Goal: Task Accomplishment & Management: Complete application form

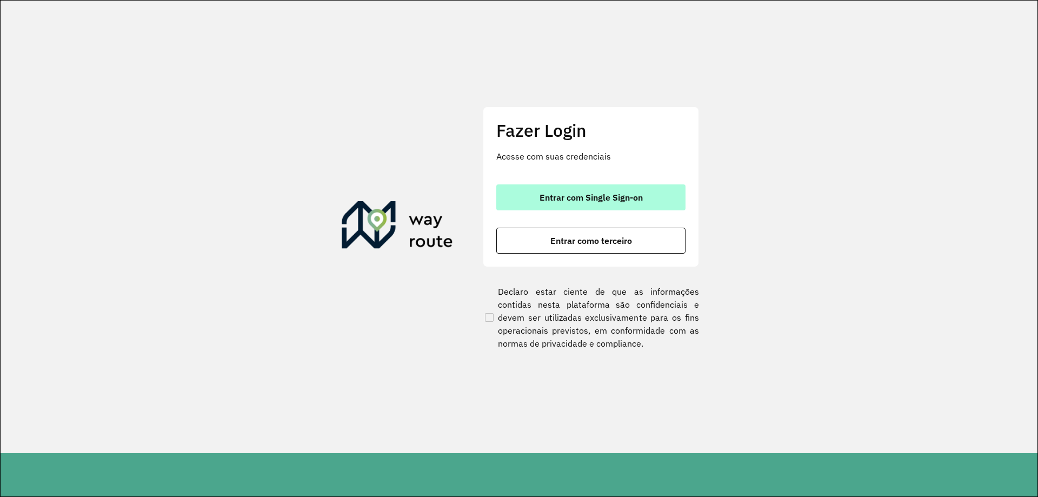
click at [624, 191] on button "Entrar com Single Sign-on" at bounding box center [590, 197] width 189 height 26
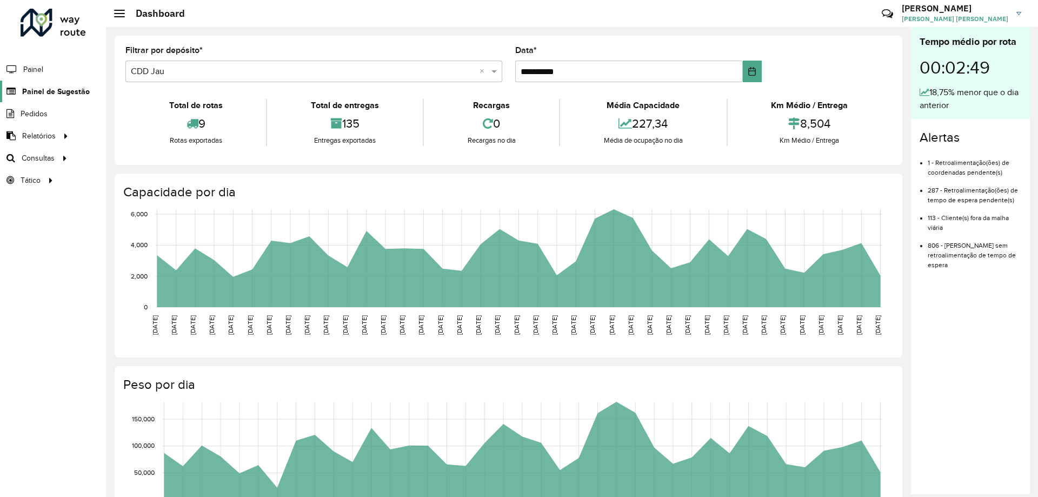
click at [62, 95] on span "Painel de Sugestão" at bounding box center [56, 91] width 68 height 11
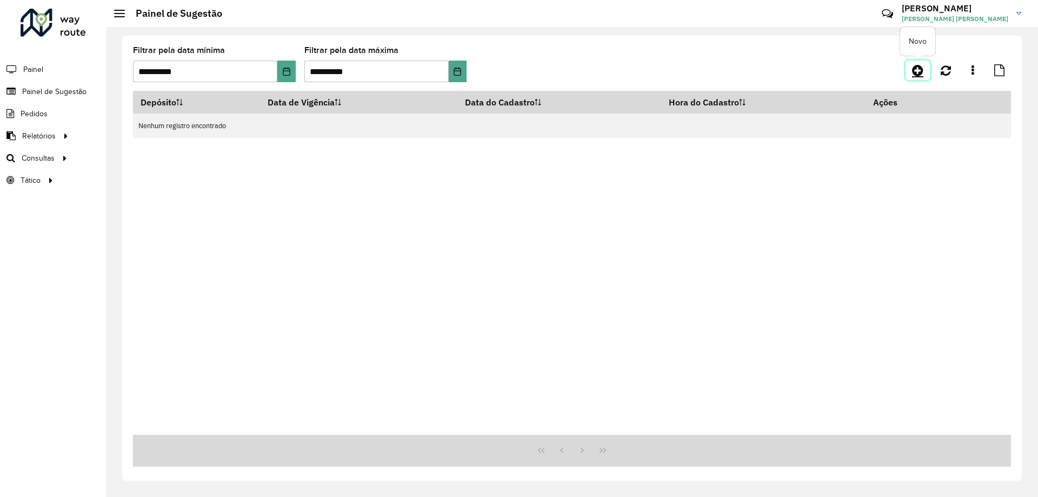
click at [909, 70] on link at bounding box center [918, 70] width 24 height 19
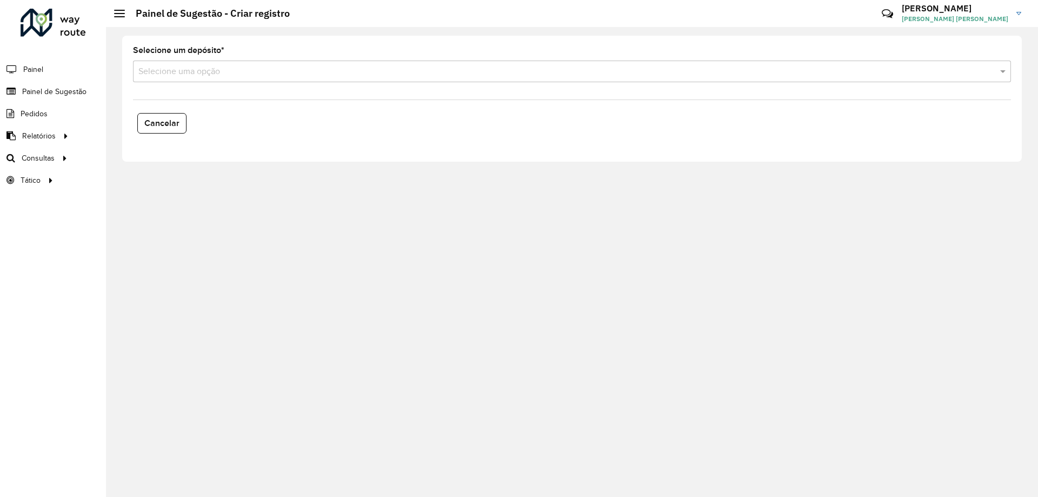
click at [249, 84] on formly-field "Selecione um depósito * Selecione uma opção" at bounding box center [572, 69] width 891 height 44
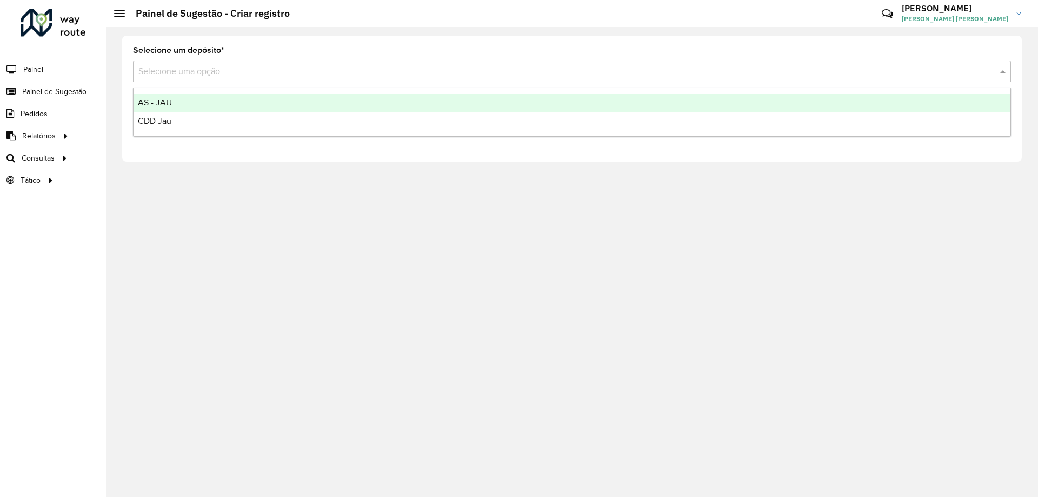
drag, startPoint x: 241, startPoint y: 77, endPoint x: 246, endPoint y: 100, distance: 22.6
click at [241, 78] on div "Selecione uma opção" at bounding box center [572, 72] width 878 height 22
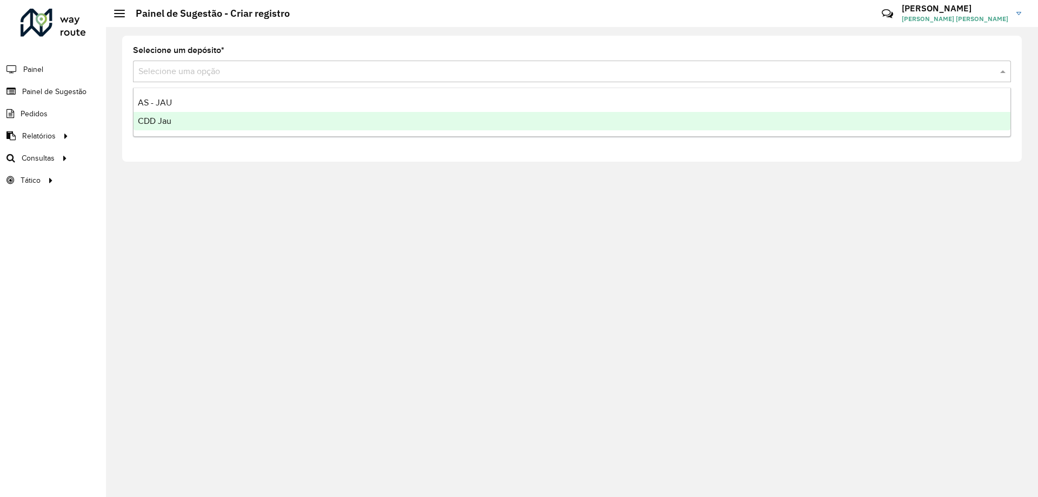
click at [240, 127] on div "CDD Jau" at bounding box center [572, 121] width 877 height 18
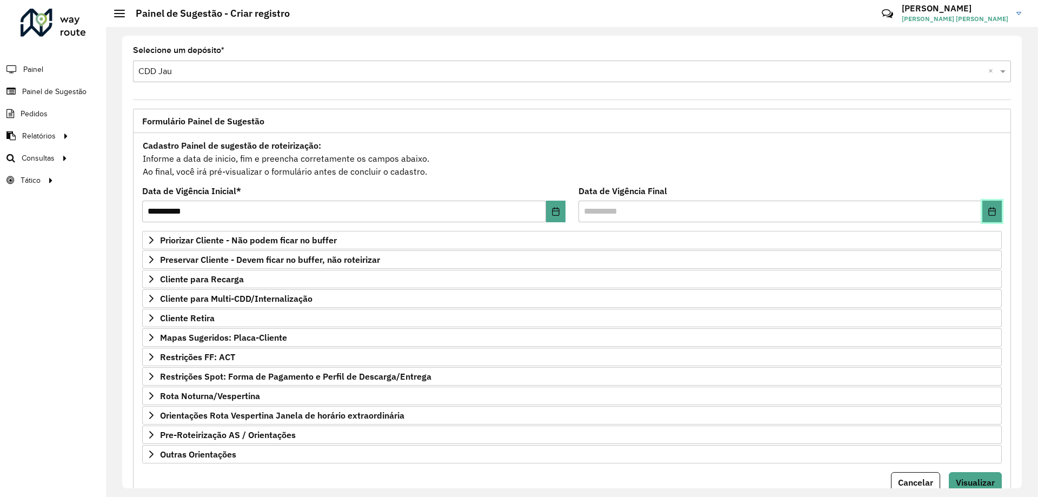
click at [990, 208] on icon "Choose Date" at bounding box center [992, 211] width 7 height 9
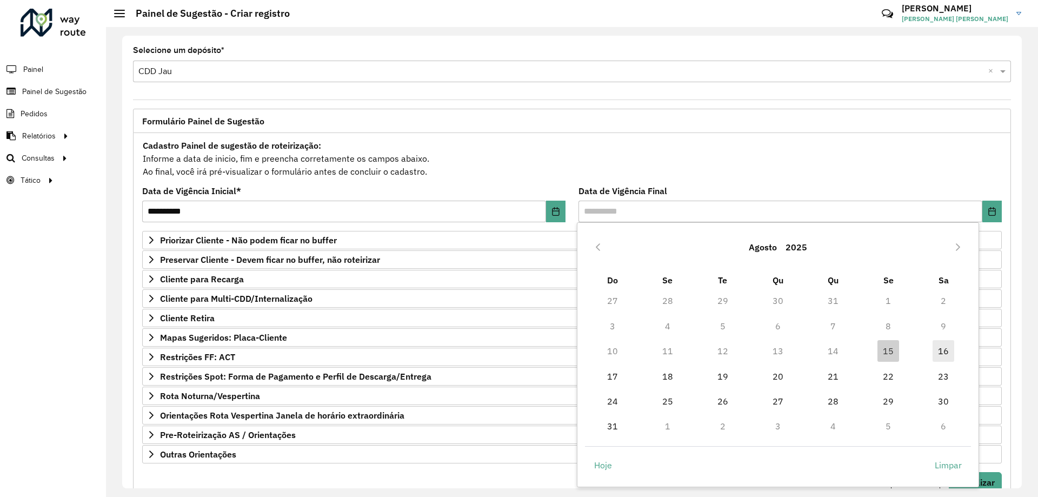
click at [939, 341] on span "16" at bounding box center [944, 351] width 22 height 22
type input "**********"
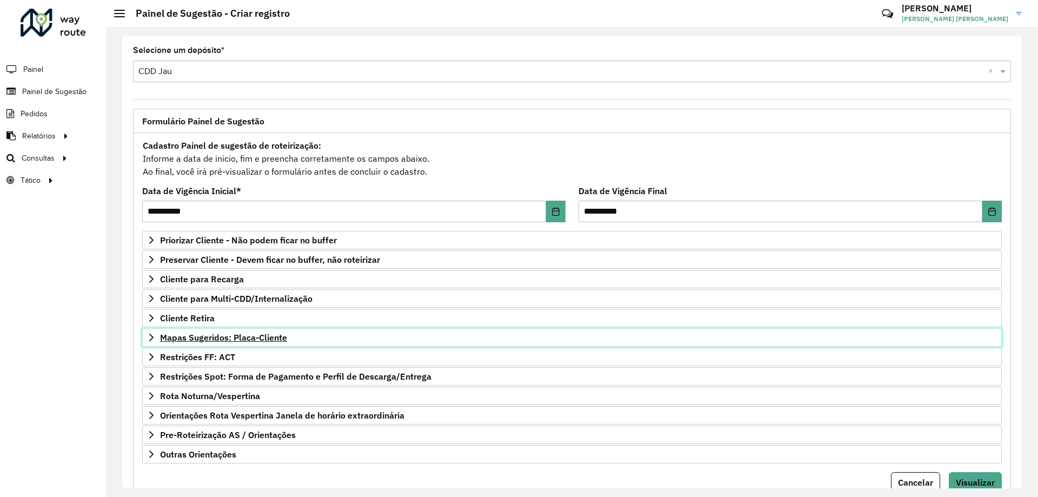
click at [214, 329] on link "Mapas Sugeridos: Placa-Cliente" at bounding box center [572, 337] width 860 height 18
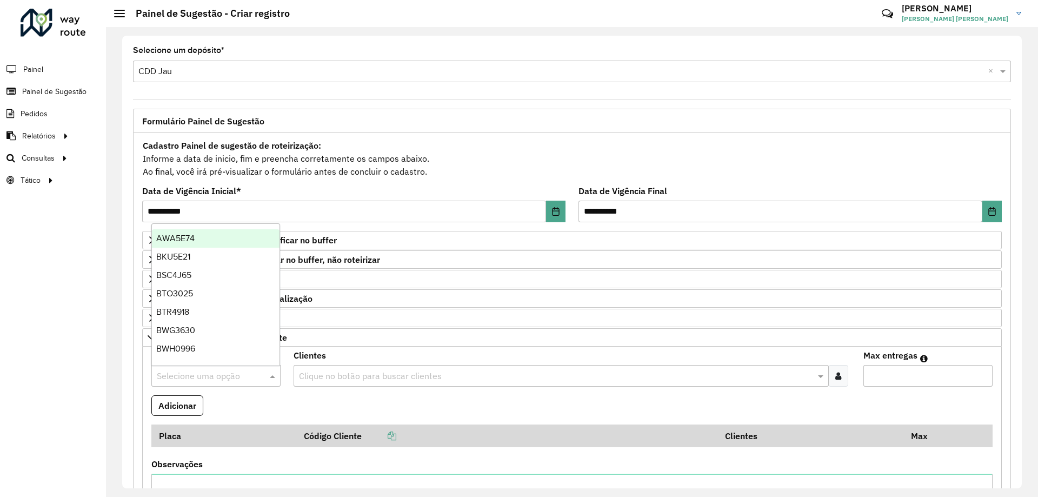
click at [165, 370] on input "text" at bounding box center [205, 376] width 97 height 13
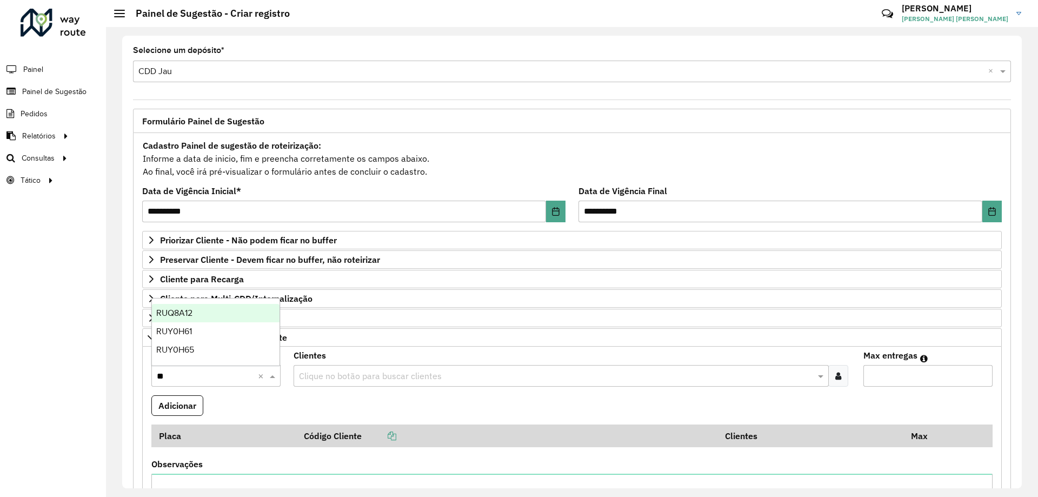
type input "***"
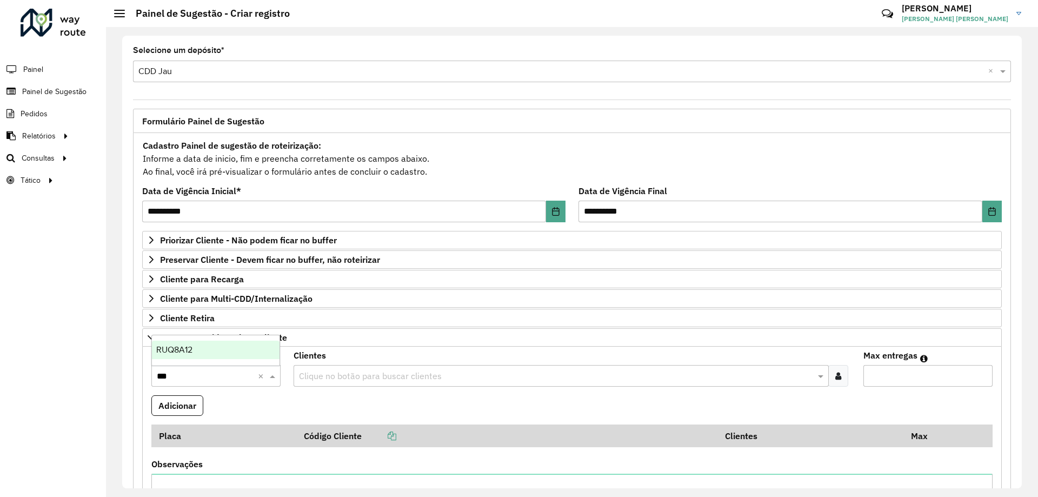
drag, startPoint x: 170, startPoint y: 340, endPoint x: 260, endPoint y: 398, distance: 107.3
click at [173, 345] on div "RUQ8A12" at bounding box center [216, 350] width 128 height 18
click at [364, 380] on input "text" at bounding box center [555, 376] width 519 height 13
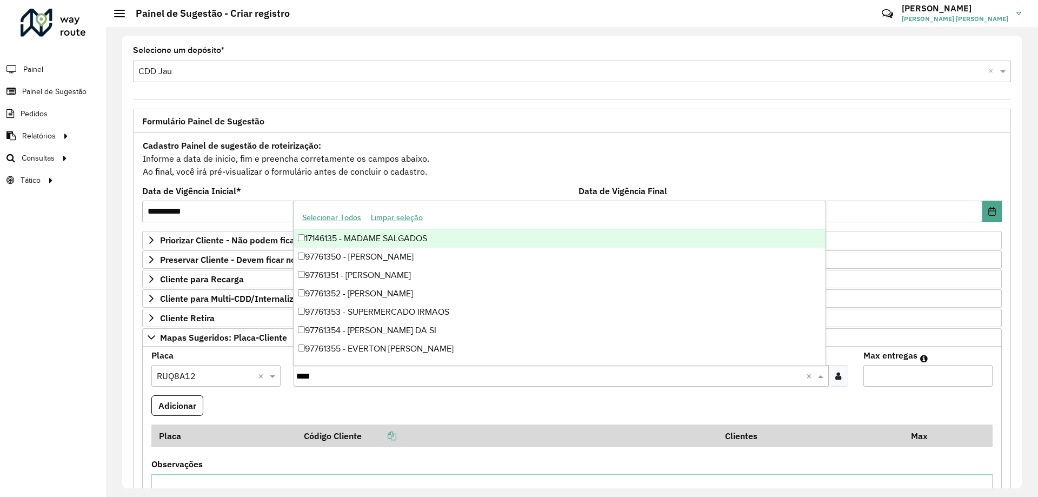
type input "*****"
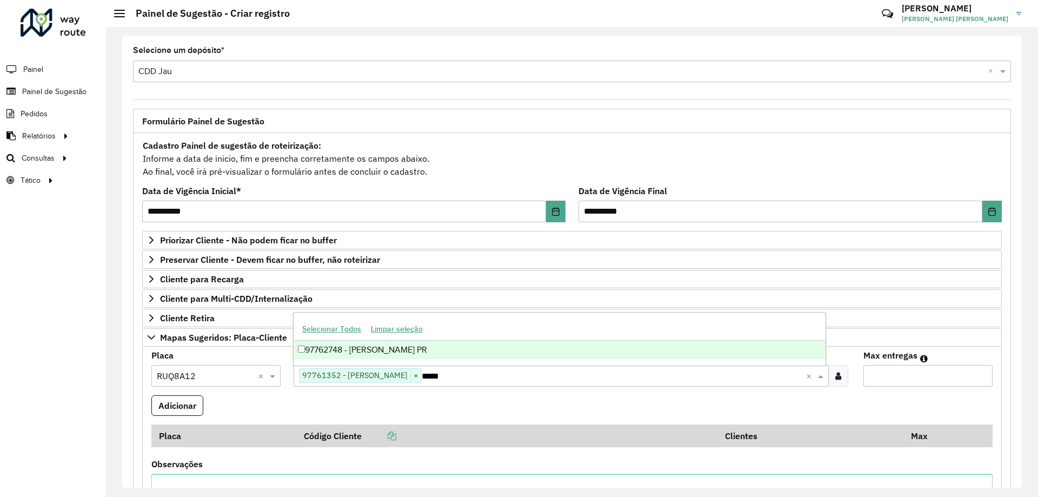
click at [373, 352] on div "97762748 - [PERSON_NAME] PR" at bounding box center [560, 350] width 532 height 18
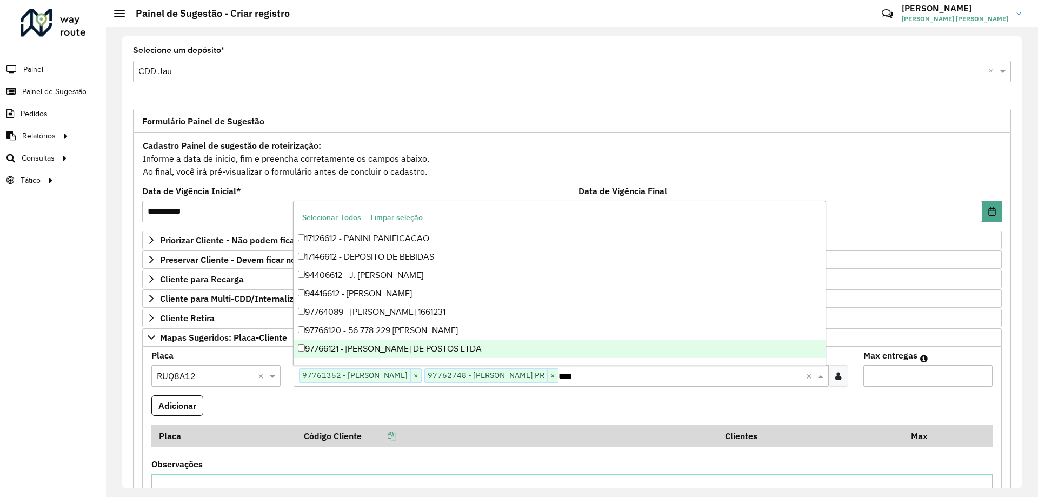
type input "*****"
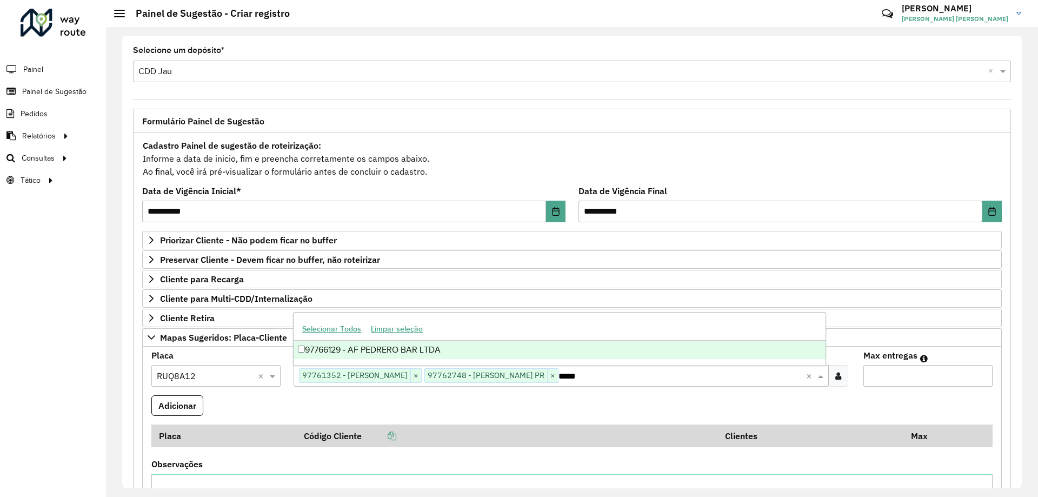
click at [452, 343] on div "97766129 - AF PEDRERO BAR LTDA" at bounding box center [560, 350] width 532 height 18
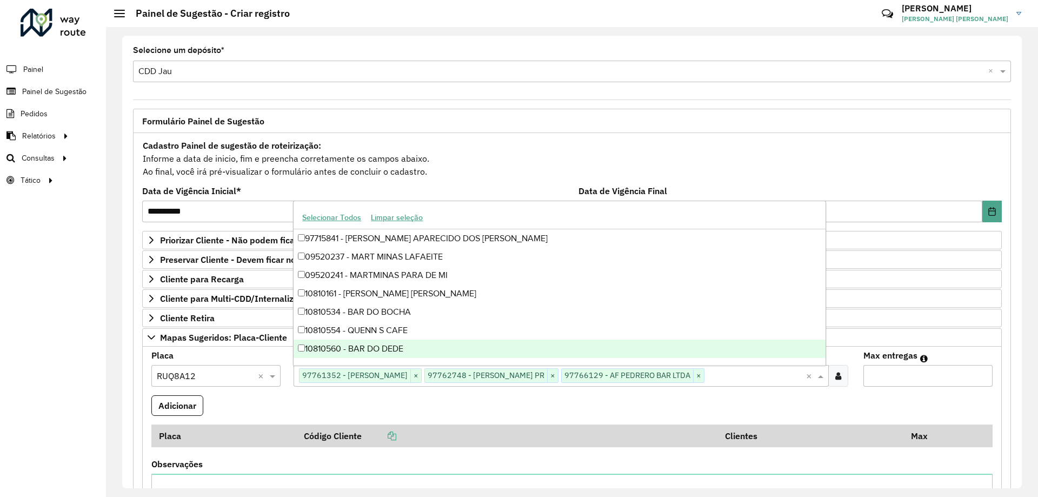
click at [909, 370] on input "Max entregas" at bounding box center [928, 376] width 129 height 22
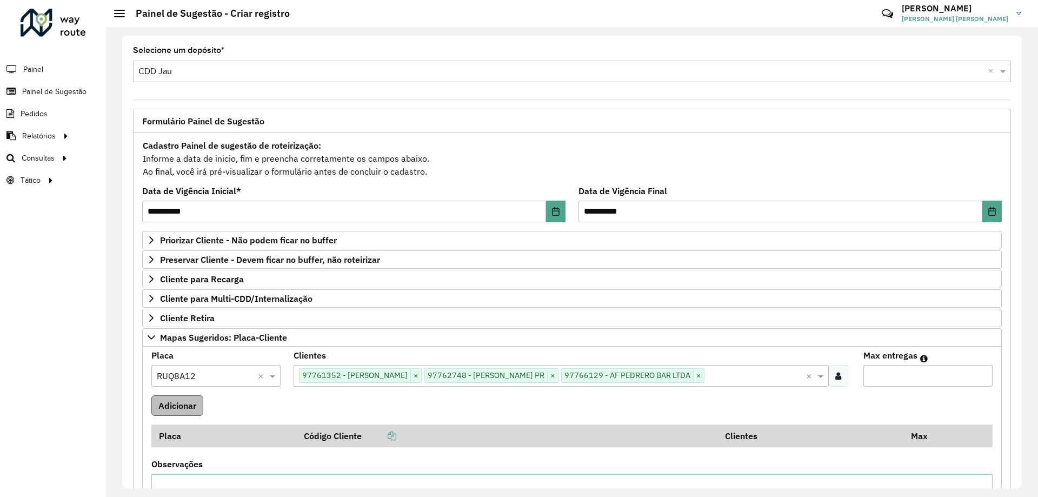
type input "**"
click at [164, 410] on button "Adicionar" at bounding box center [177, 405] width 52 height 21
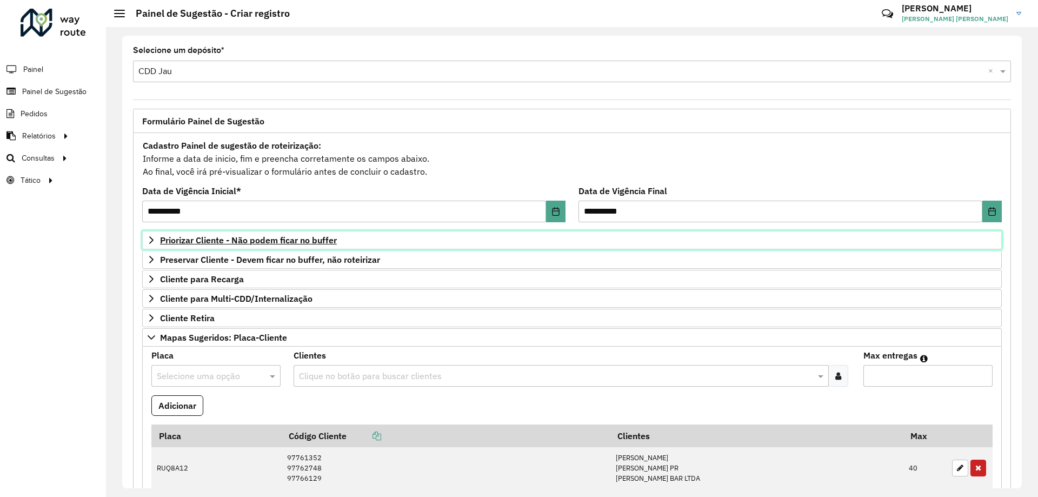
click at [316, 239] on span "Priorizar Cliente - Não podem ficar no buffer" at bounding box center [248, 240] width 177 height 9
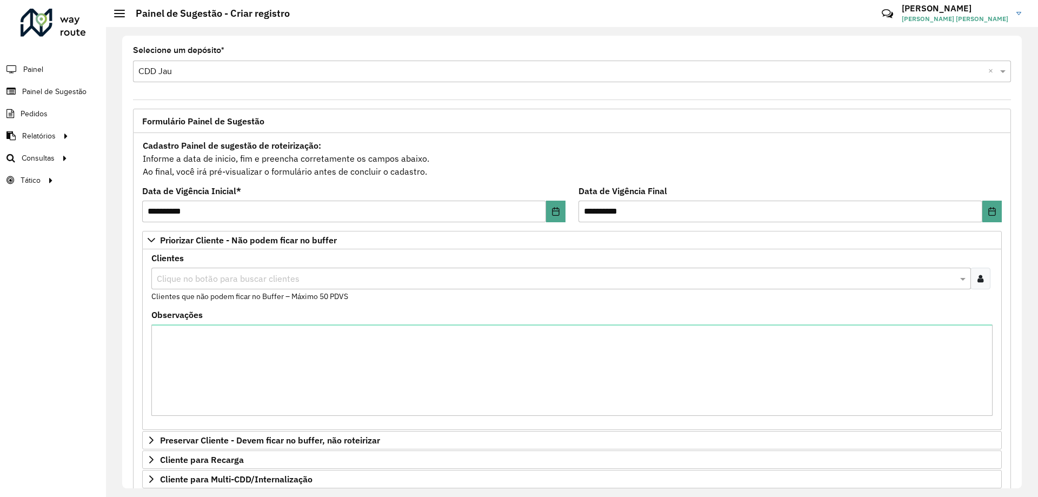
click at [324, 276] on input "text" at bounding box center [556, 279] width 804 height 13
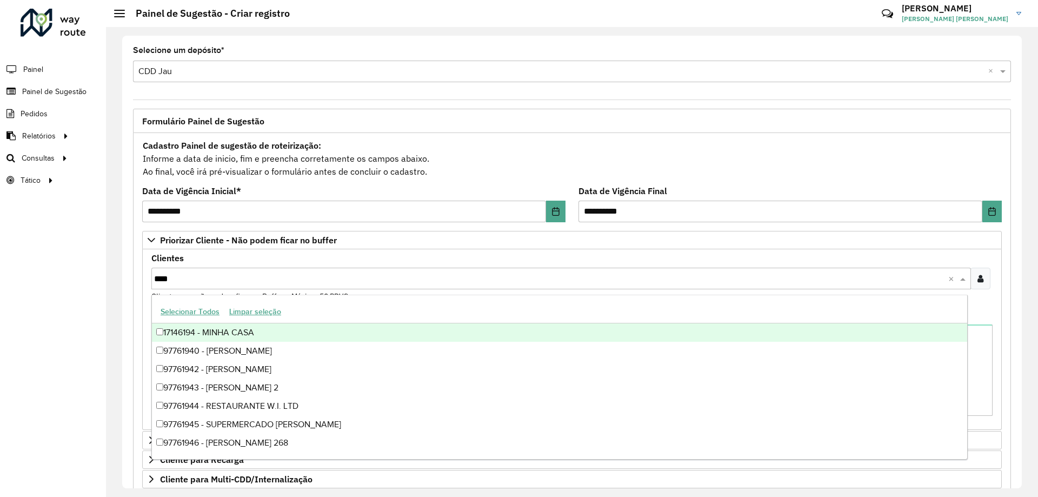
type input "*****"
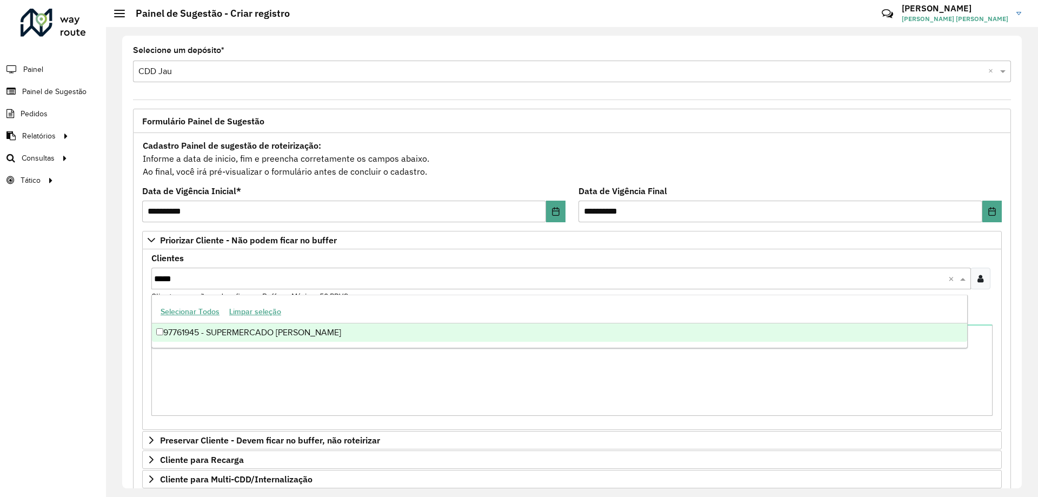
click at [372, 334] on div "97761945 - SUPERMERCADO [PERSON_NAME]" at bounding box center [560, 332] width 816 height 18
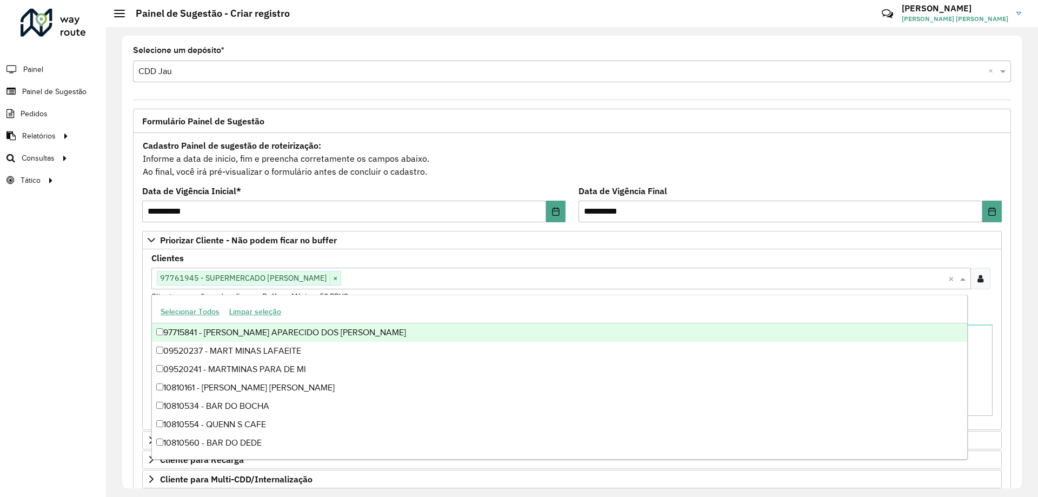
drag, startPoint x: 345, startPoint y: 264, endPoint x: 341, endPoint y: 259, distance: 5.8
click at [344, 264] on div "Clientes Clique no botão para buscar clientes 97761945 - SUPERMERCADO [PERSON_N…" at bounding box center [572, 278] width 842 height 48
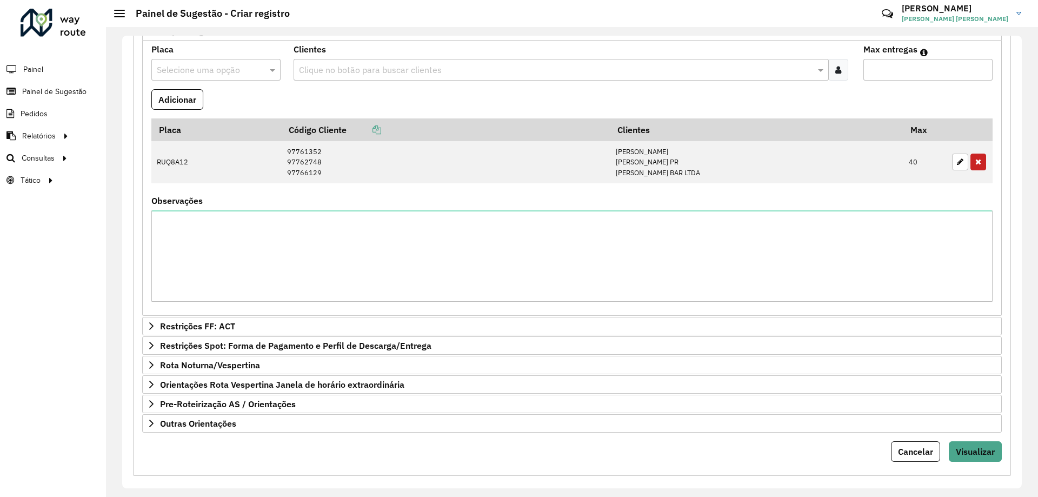
scroll to position [498, 0]
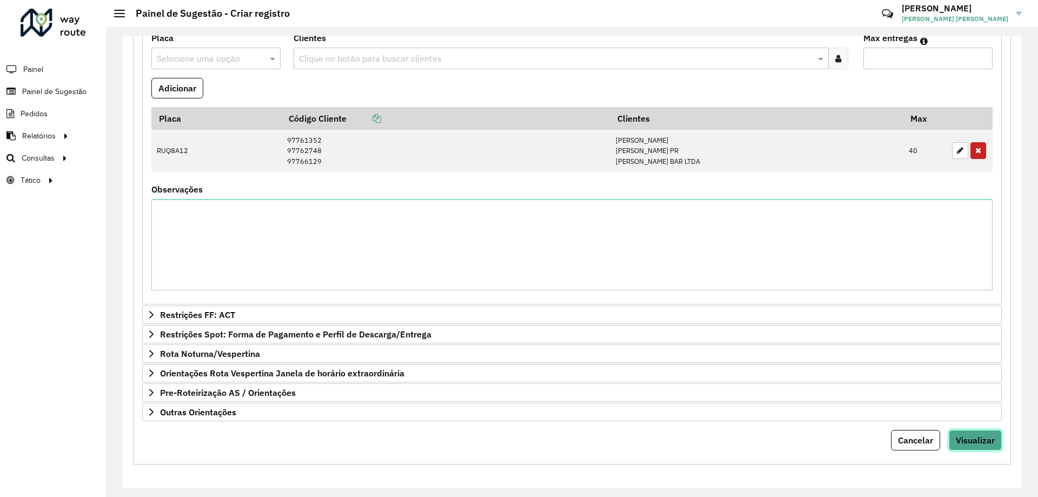
click at [985, 446] on button "Visualizar" at bounding box center [975, 440] width 53 height 21
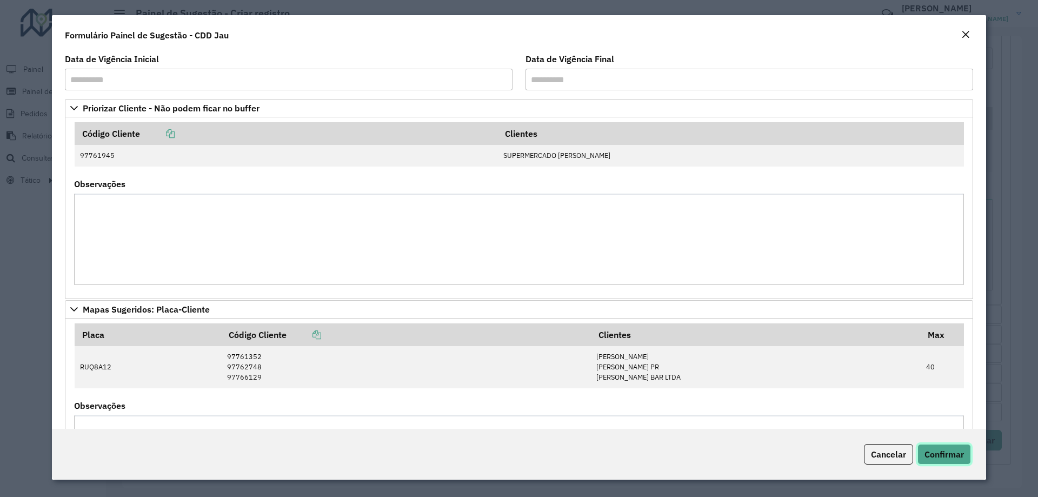
click at [960, 451] on span "Confirmar" at bounding box center [944, 454] width 39 height 11
